Goal: Task Accomplishment & Management: Use online tool/utility

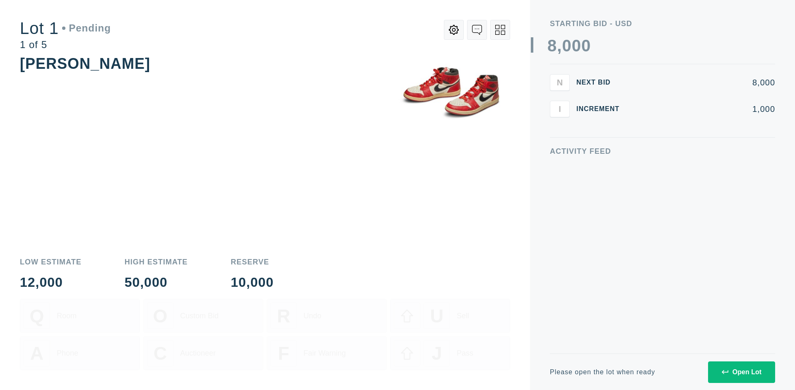
click at [742, 372] on div "Open Lot" at bounding box center [742, 371] width 40 height 7
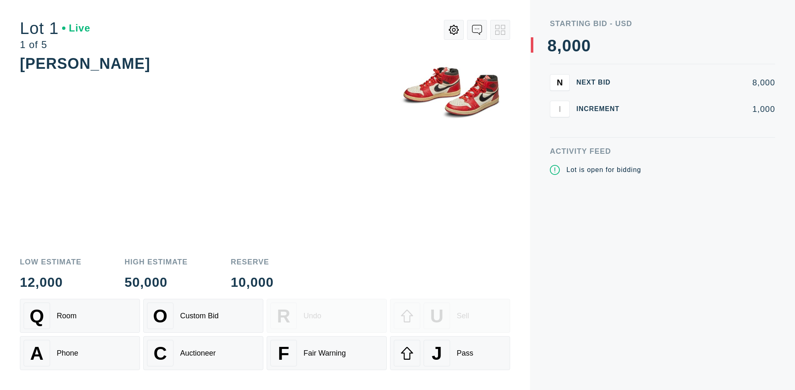
click at [450, 353] on div "J Pass" at bounding box center [450, 353] width 113 height 27
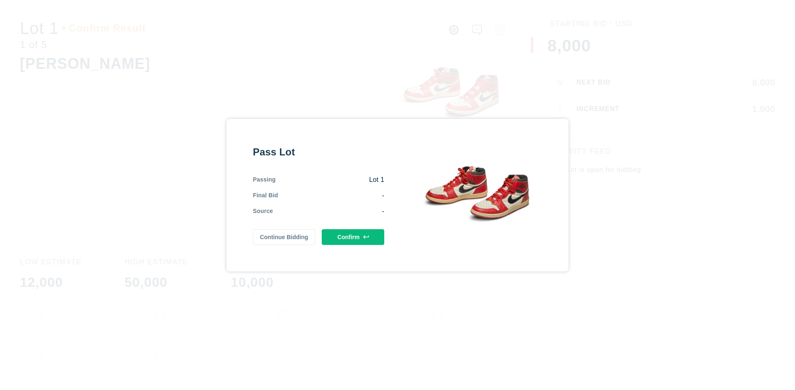
click at [353, 237] on button "Confirm" at bounding box center [353, 237] width 63 height 16
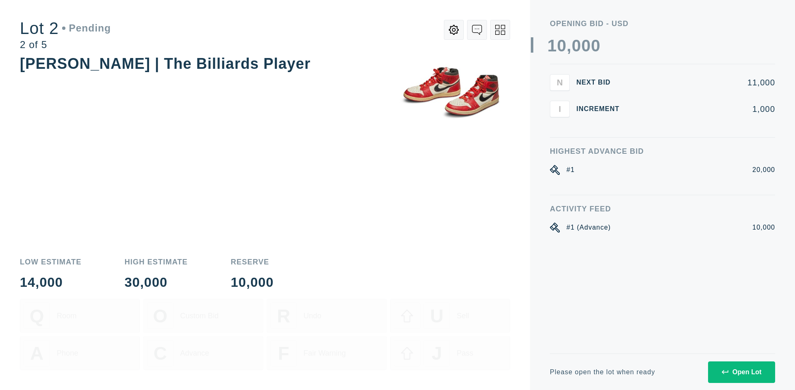
click at [742, 372] on div "Open Lot" at bounding box center [742, 371] width 40 height 7
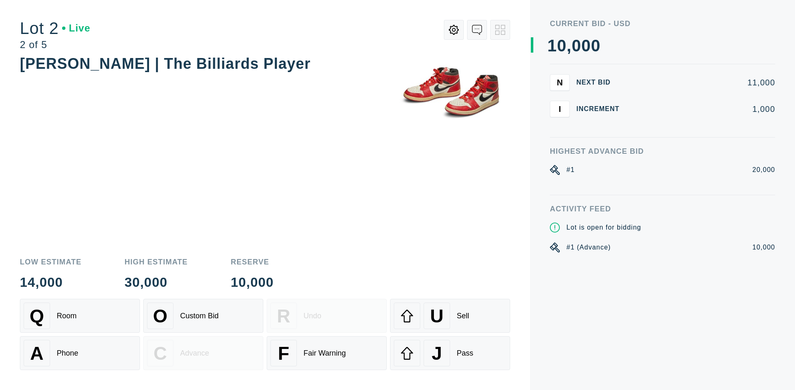
click at [450, 353] on div "J Pass" at bounding box center [450, 353] width 113 height 27
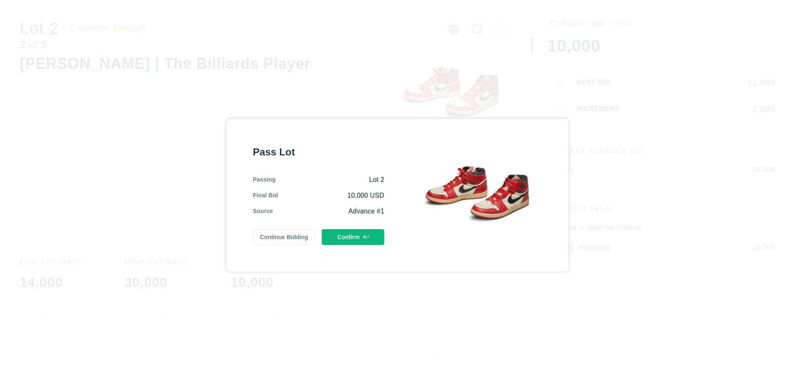
click at [353, 237] on button "Confirm" at bounding box center [353, 237] width 63 height 16
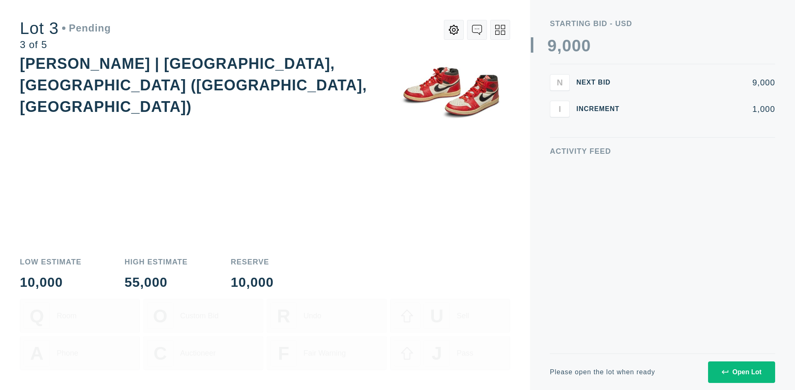
click at [742, 372] on div "Open Lot" at bounding box center [742, 371] width 40 height 7
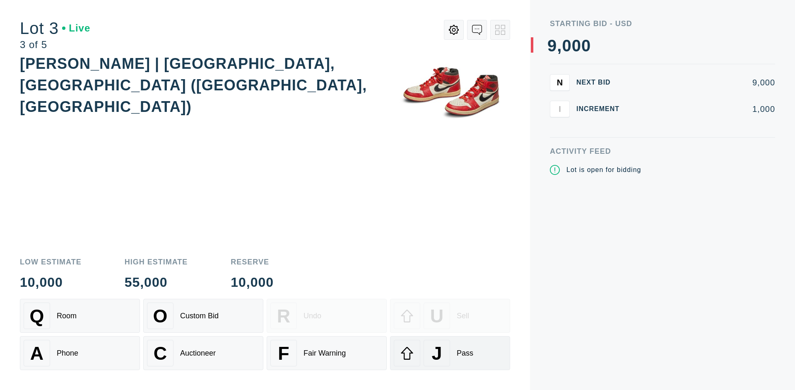
click at [450, 353] on div "J Pass" at bounding box center [450, 353] width 113 height 27
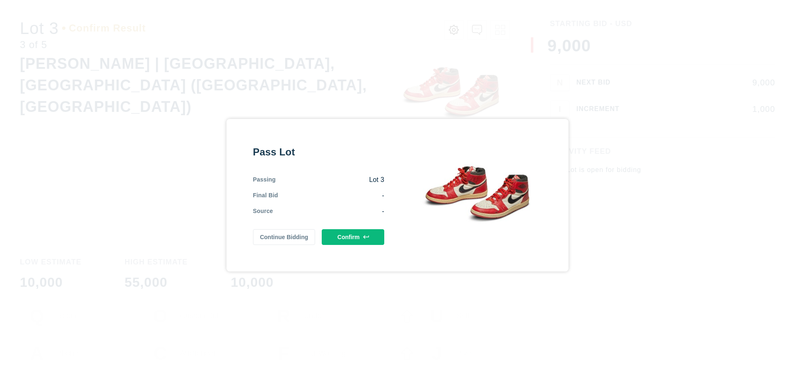
click at [353, 237] on button "Confirm" at bounding box center [353, 237] width 63 height 16
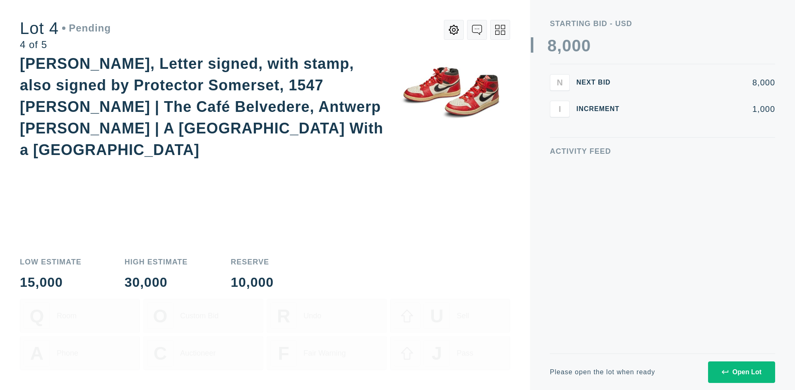
click at [500, 30] on icon at bounding box center [501, 30] width 10 height 10
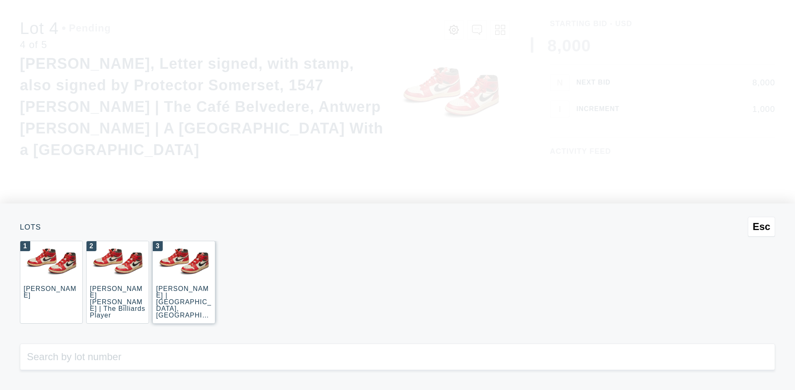
click at [184, 282] on div "3 JOAQUÍN SOROLLA | La Caleta, Málaga (La Caleta Beach, Málaga)" at bounding box center [183, 282] width 63 height 83
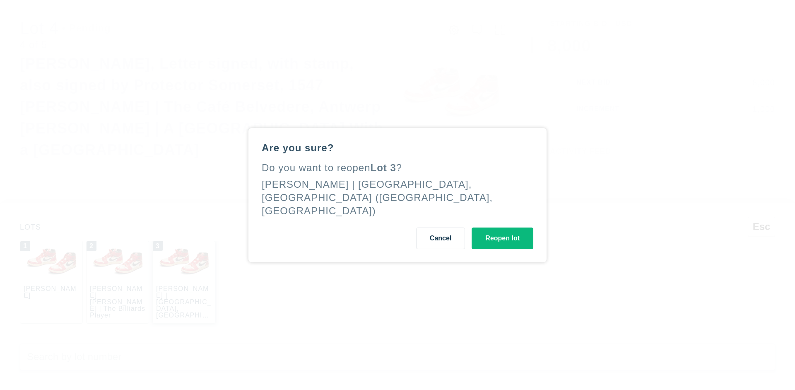
click at [503, 231] on button "Reopen lot" at bounding box center [503, 238] width 62 height 22
